Goal: Go to known website: Access a specific website the user already knows

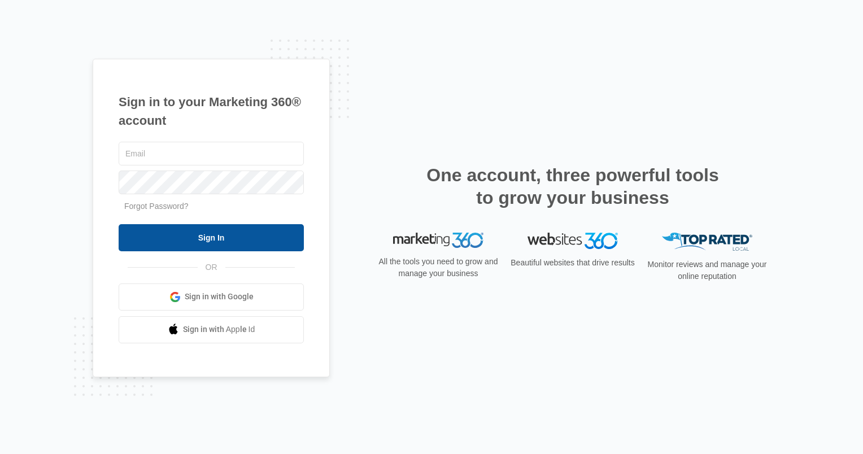
type input "[PERSON_NAME][EMAIL_ADDRESS][DOMAIN_NAME]"
click at [265, 244] on input "Sign In" at bounding box center [211, 237] width 185 height 27
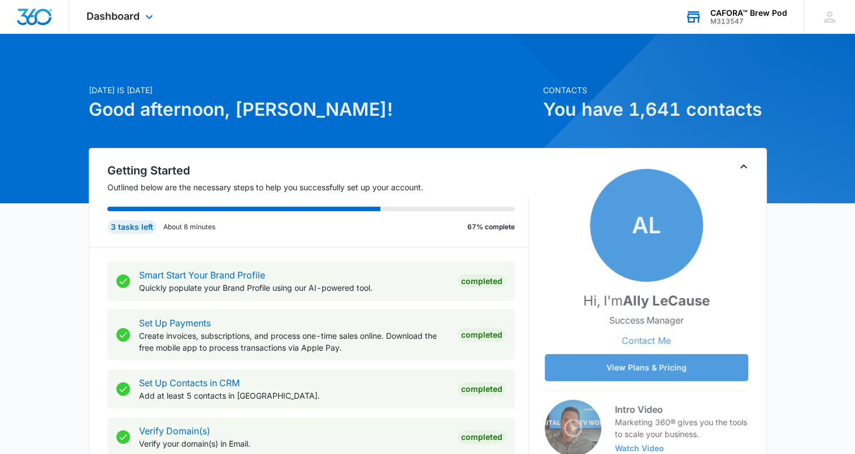
click at [746, 16] on div "CAFORA™ Brew Pod" at bounding box center [748, 12] width 77 height 9
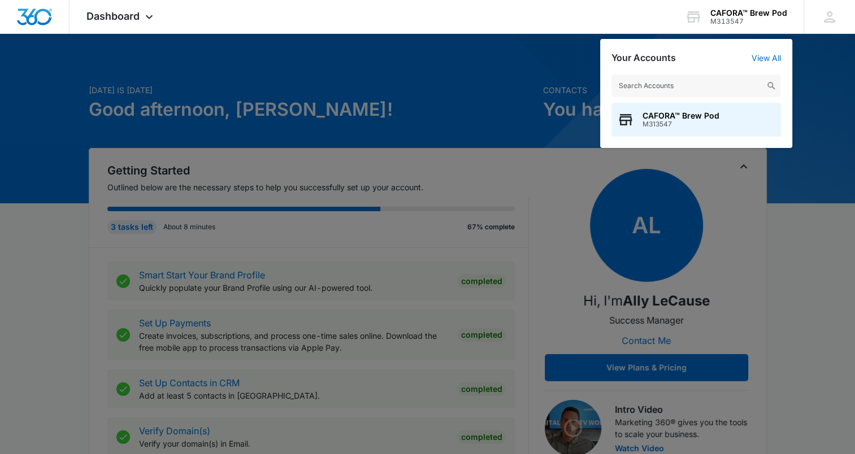
click at [493, 61] on div at bounding box center [427, 227] width 855 height 454
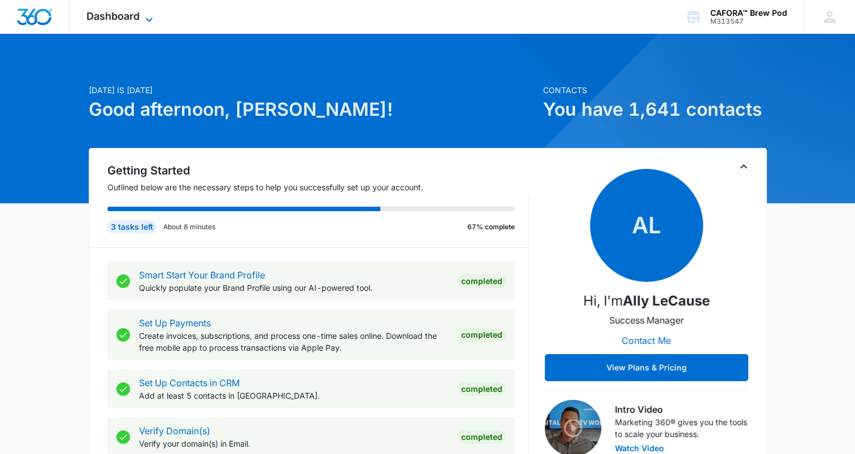
click at [131, 20] on span "Dashboard" at bounding box center [112, 16] width 53 height 12
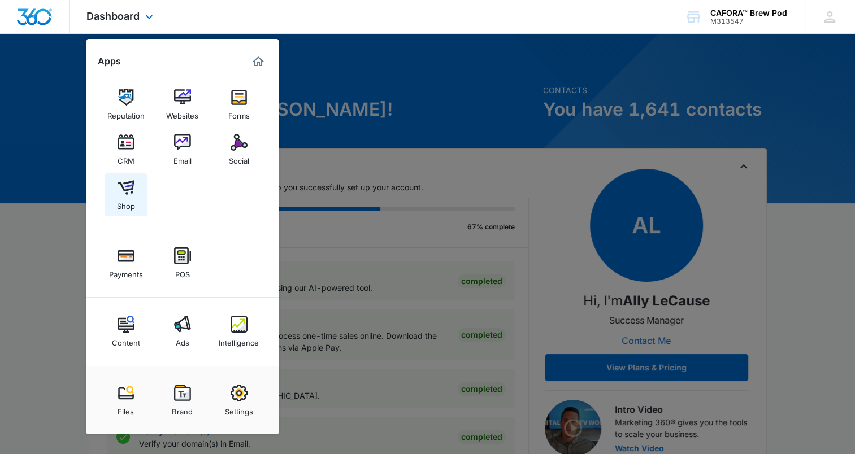
click at [121, 181] on img at bounding box center [125, 187] width 17 height 17
